Goal: Task Accomplishment & Management: Manage account settings

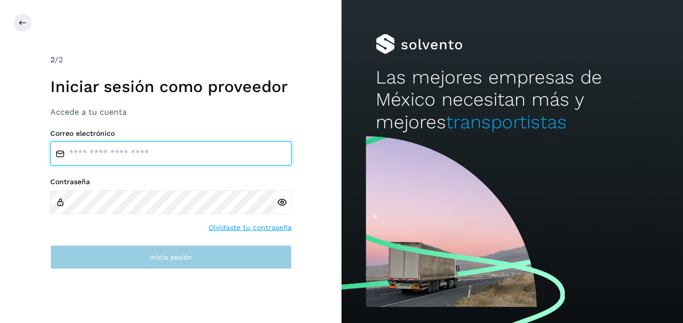
type input "**********"
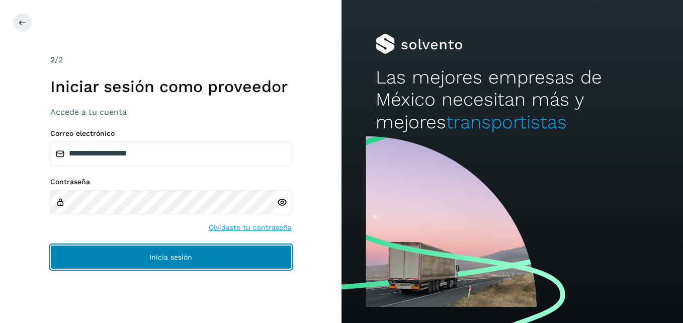
click at [158, 261] on span "Inicia sesión" at bounding box center [170, 257] width 43 height 7
